Goal: Find specific page/section: Find specific page/section

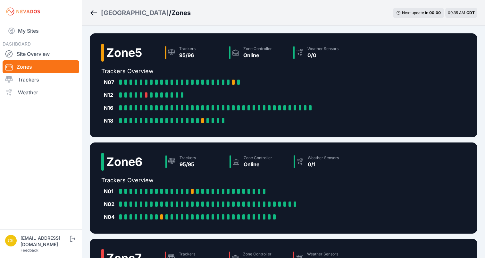
scroll to position [128, 0]
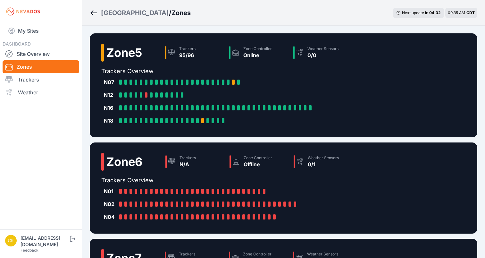
scroll to position [128, 0]
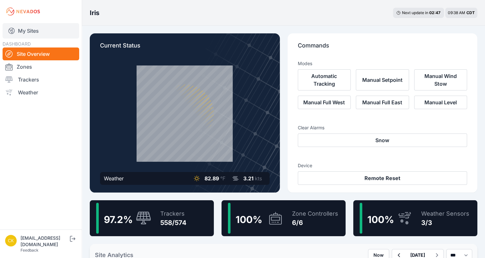
click at [38, 24] on link "My Sites" at bounding box center [41, 30] width 77 height 15
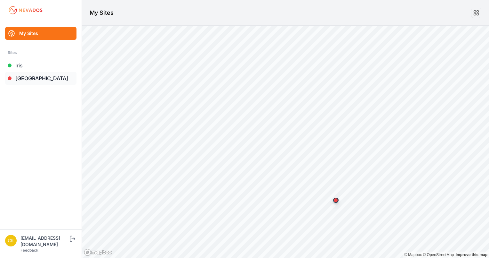
click at [41, 80] on link "[GEOGRAPHIC_DATA]" at bounding box center [40, 78] width 71 height 13
